Goal: Navigation & Orientation: Find specific page/section

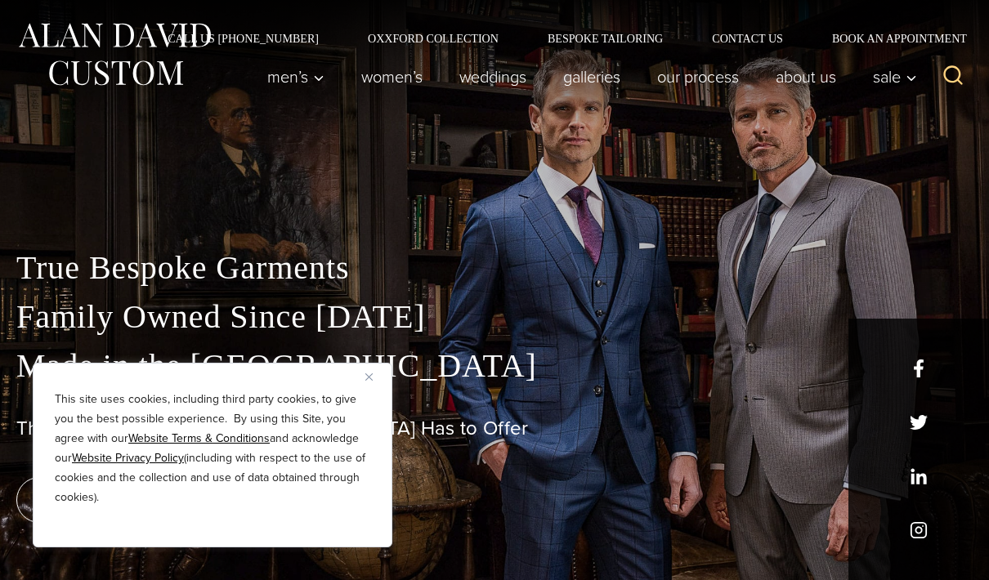
click at [359, 369] on div "This site uses cookies, including third party cookies, to give you the best pos…" at bounding box center [213, 455] width 360 height 185
click at [365, 374] on img "Close" at bounding box center [368, 377] width 7 height 7
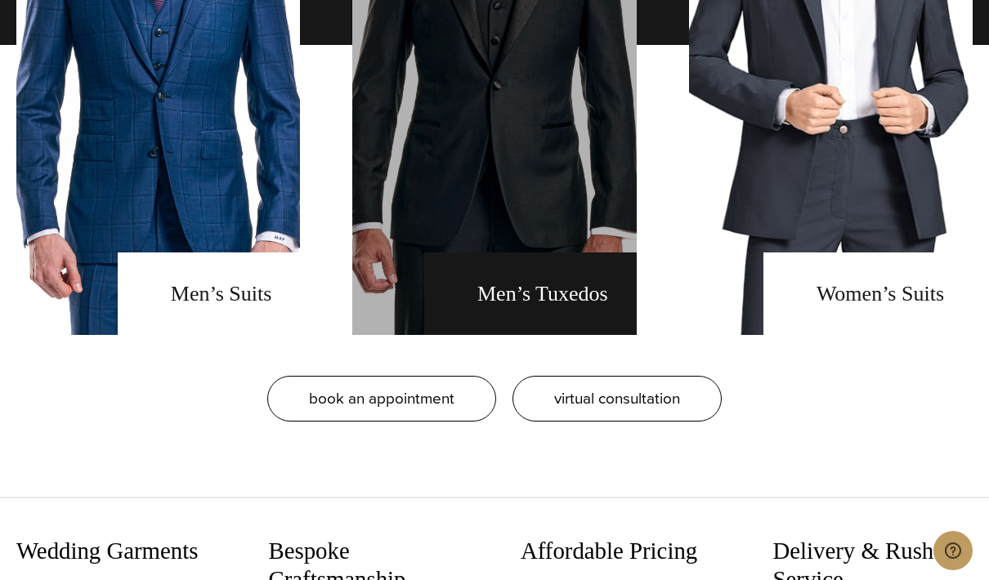
scroll to position [1370, 0]
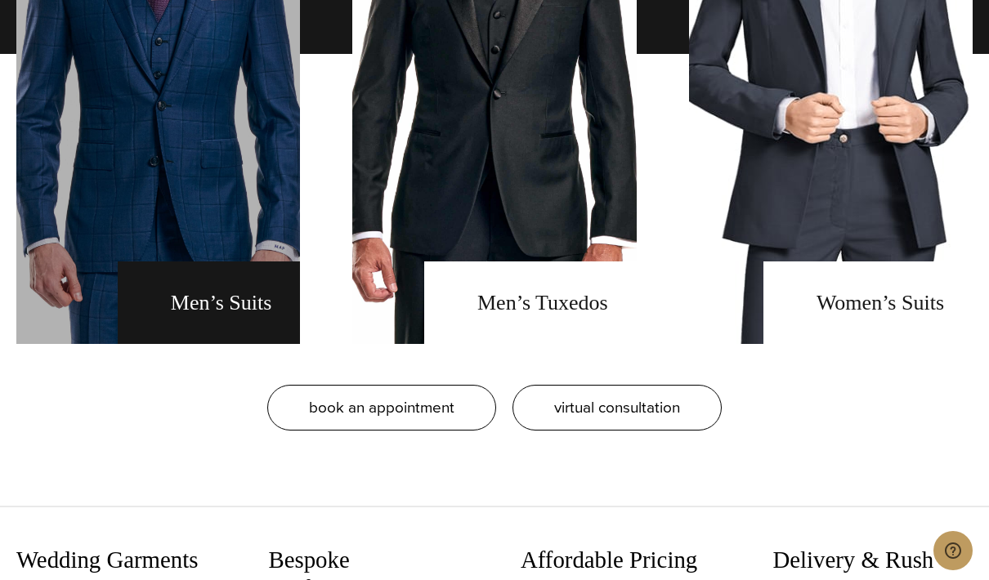
click at [245, 344] on link "men's suits" at bounding box center [158, 54] width 284 height 580
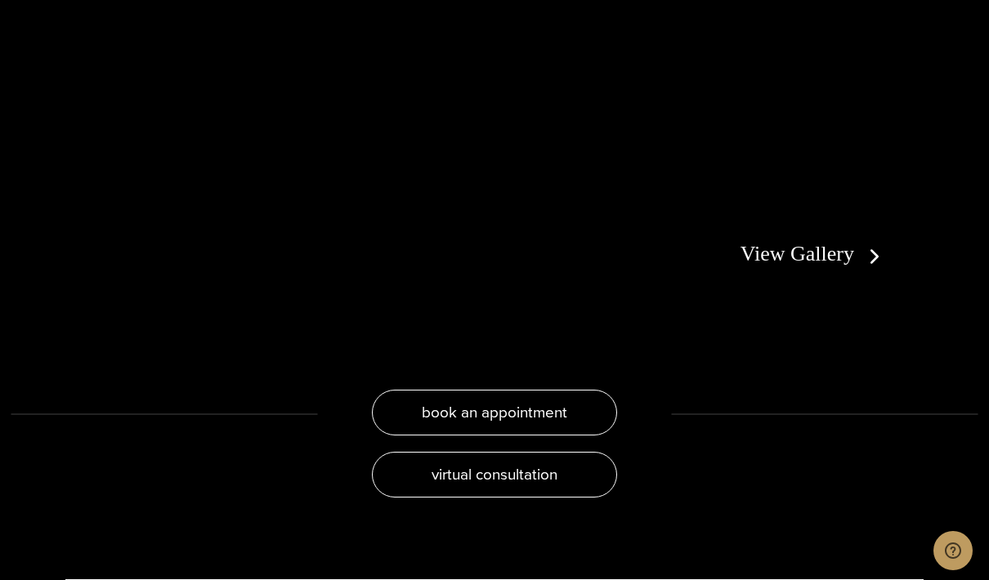
scroll to position [2956, 0]
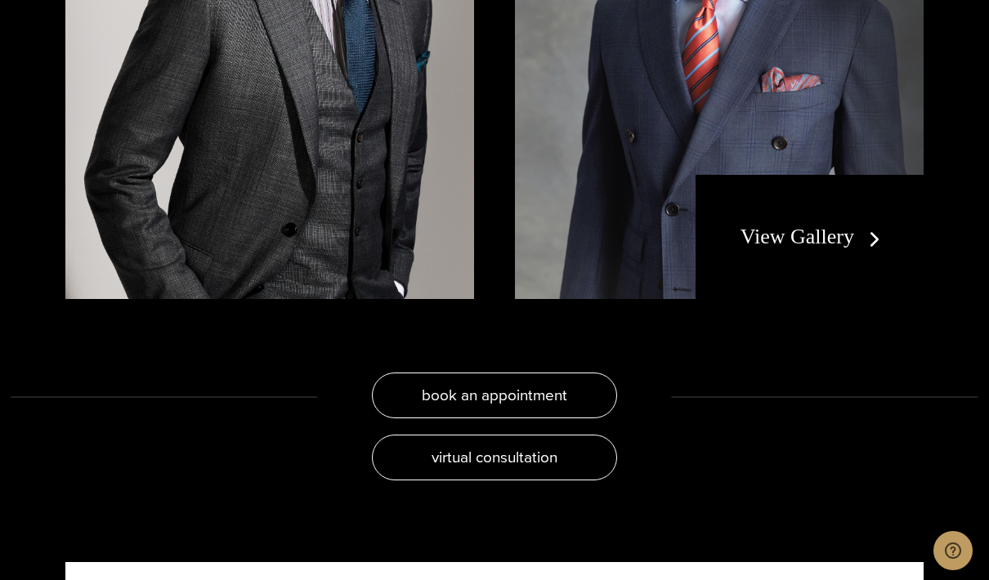
click at [779, 225] on link "View Gallery" at bounding box center [814, 237] width 146 height 24
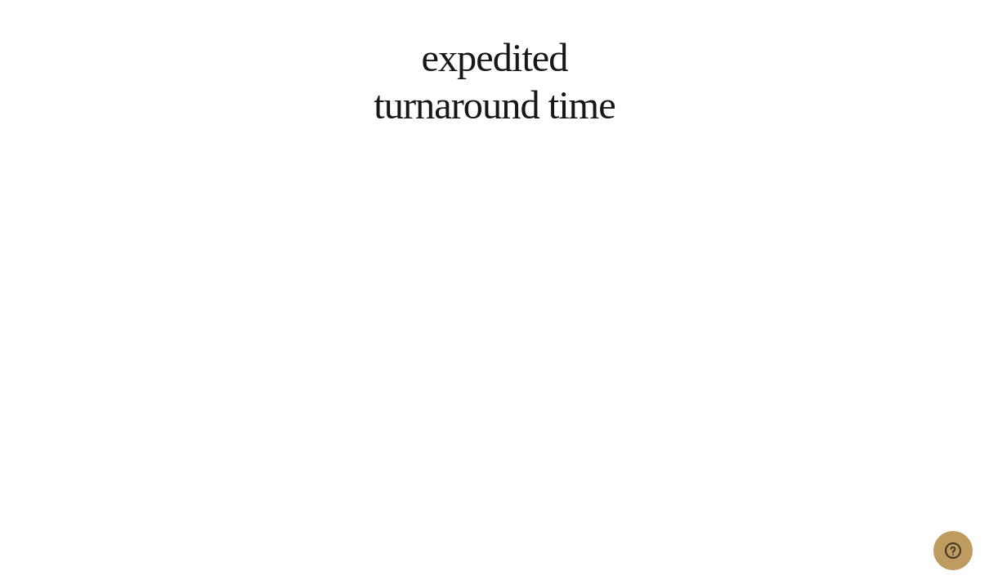
scroll to position [5367, 0]
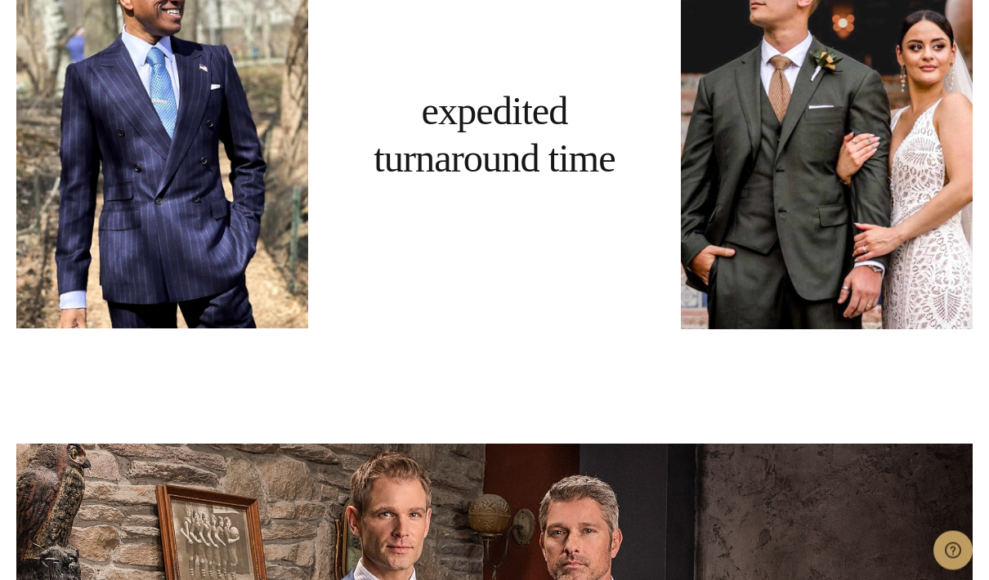
click at [502, 172] on div "Expedited Turnaround Time" at bounding box center [495, 135] width 292 height 389
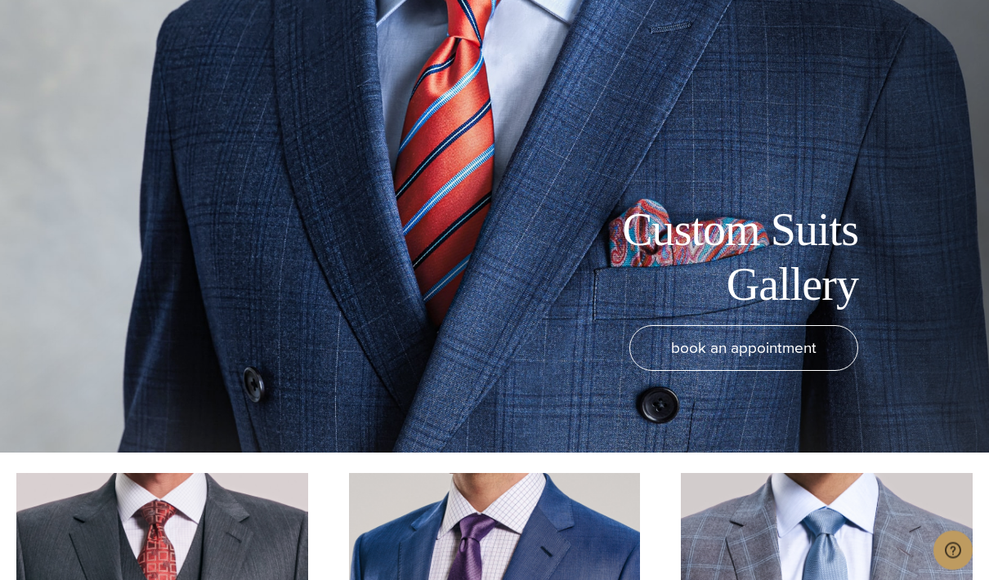
scroll to position [0, 0]
